Goal: Task Accomplishment & Management: Complete application form

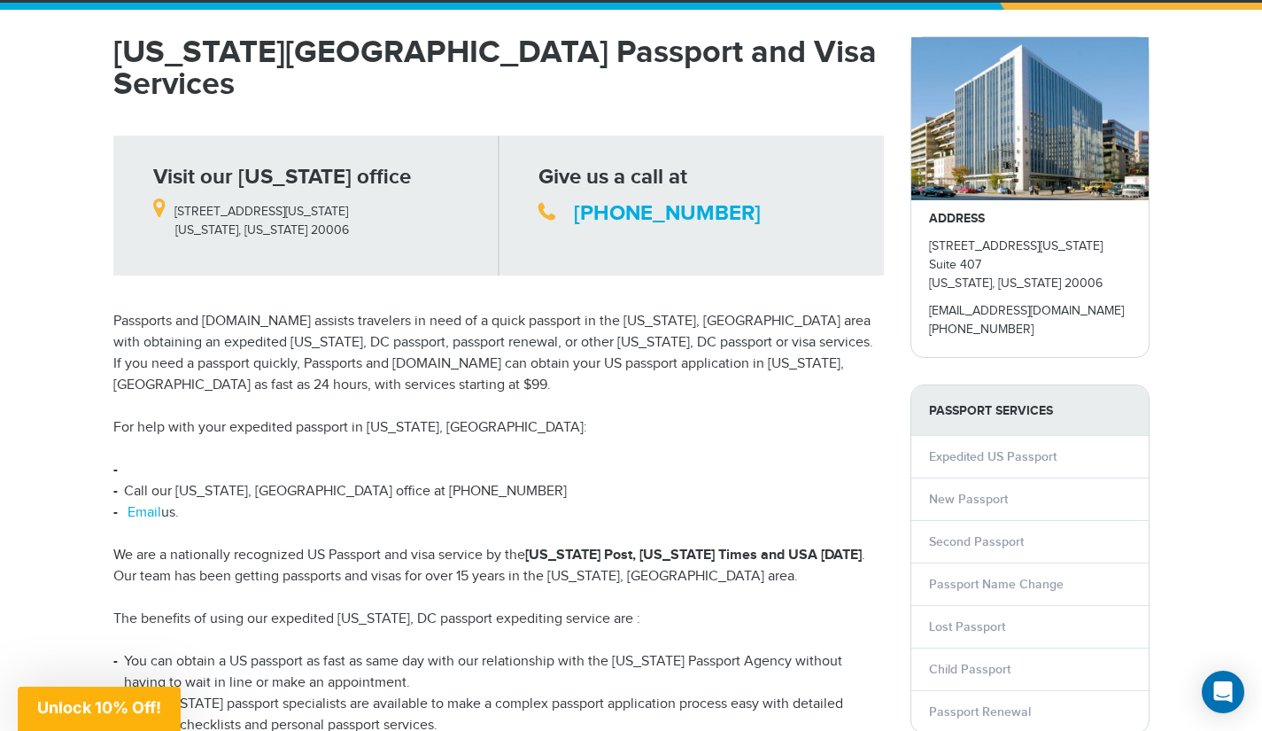
scroll to position [143, 0]
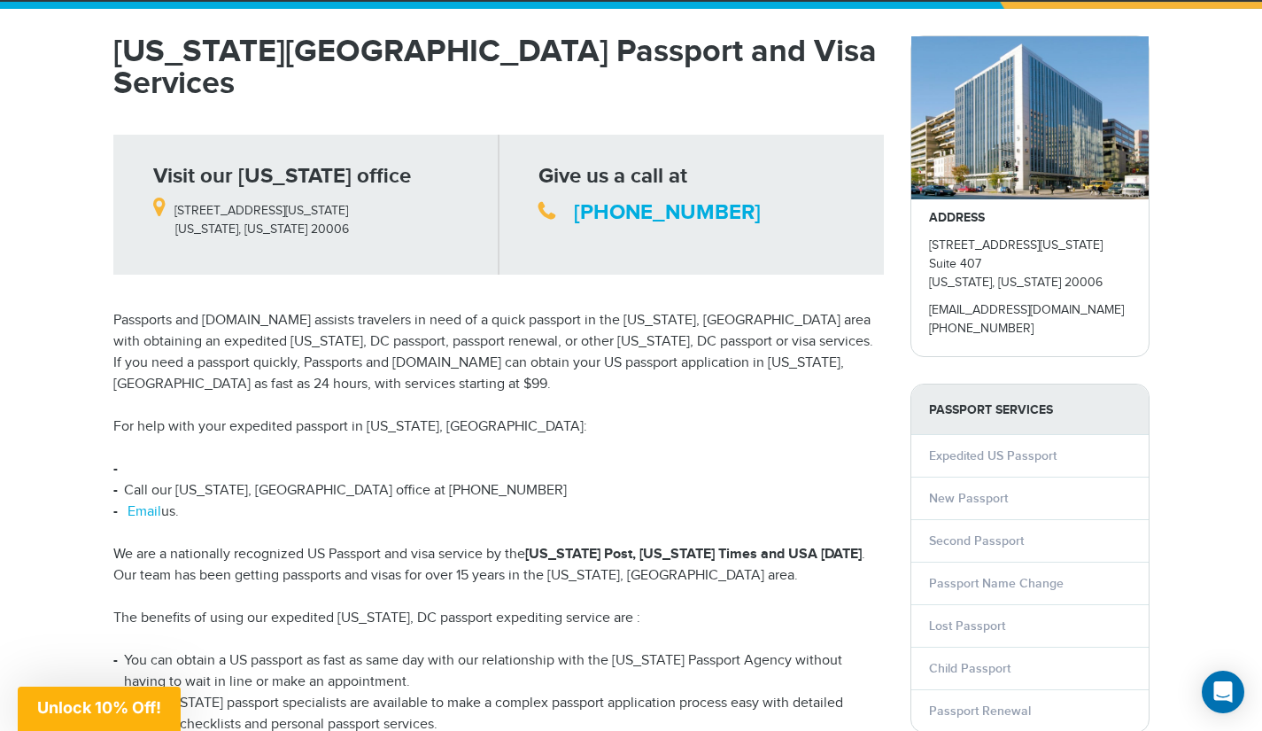
click at [943, 506] on link "New Passport" at bounding box center [968, 498] width 79 height 15
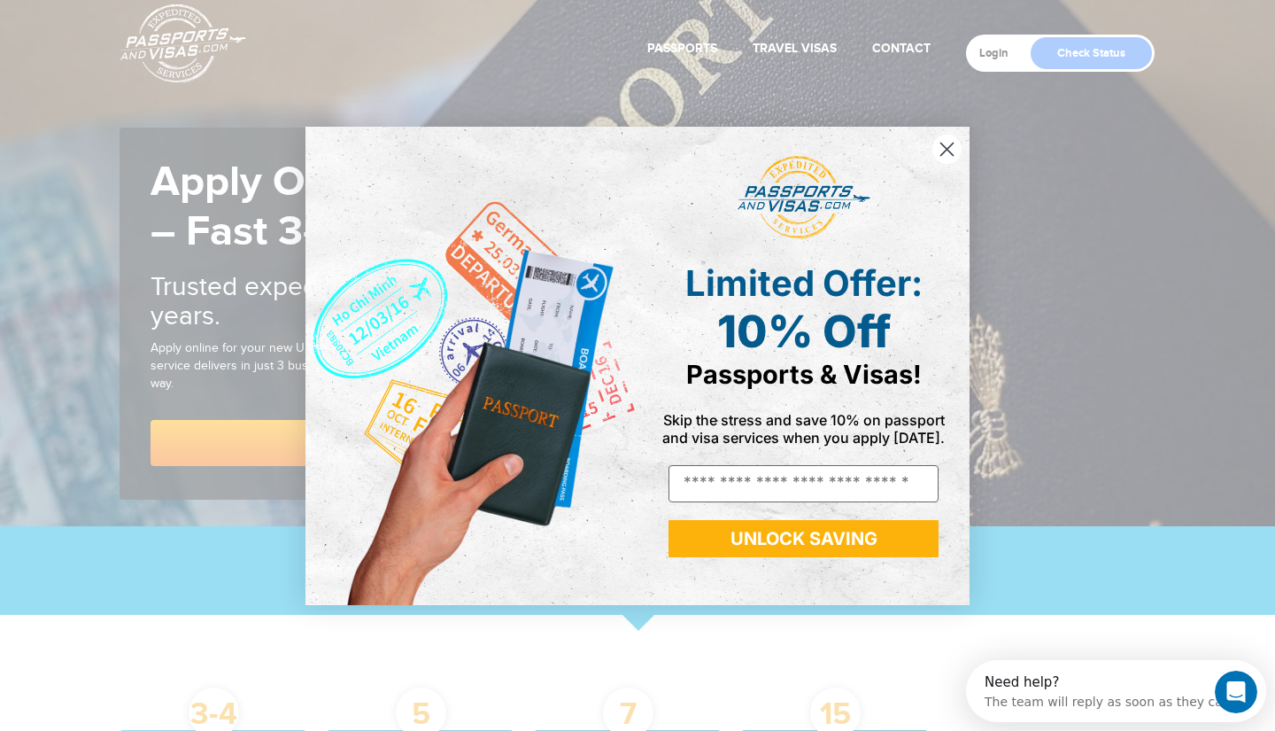
click at [941, 150] on circle "Close dialog" at bounding box center [947, 148] width 29 height 29
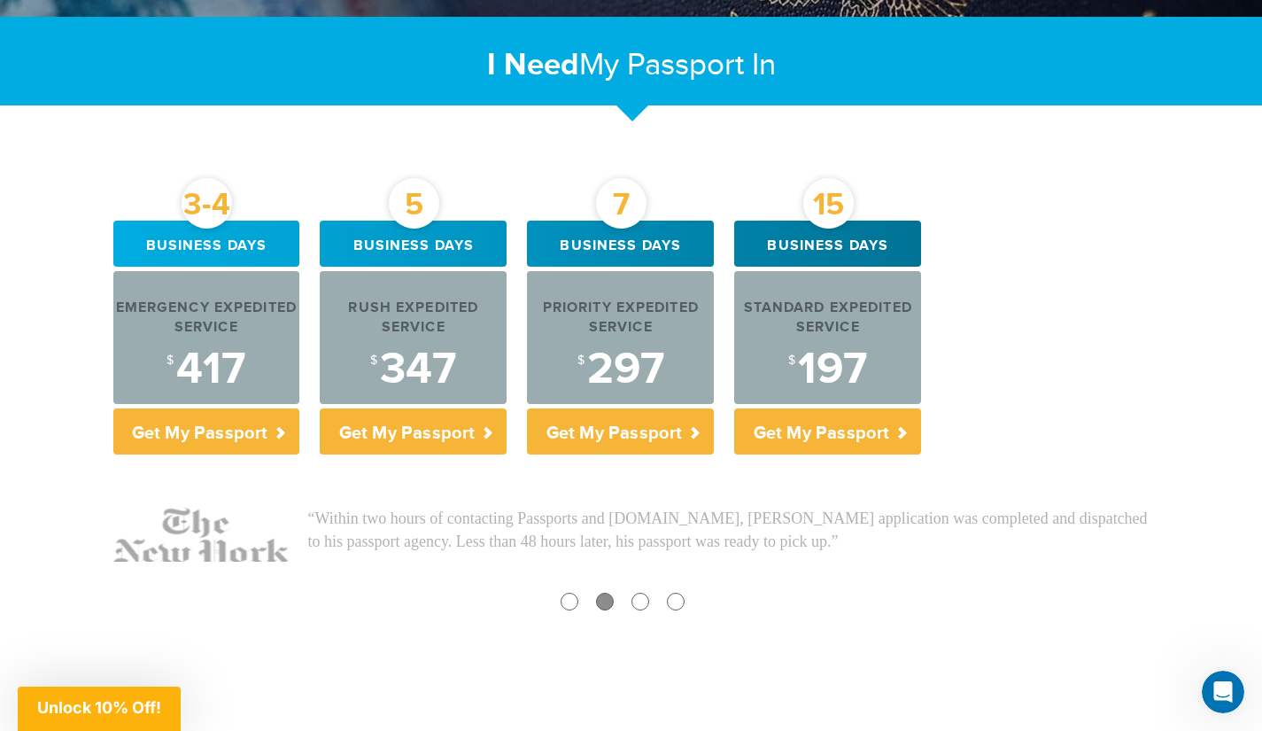
scroll to position [562, 0]
